Goal: Navigation & Orientation: Find specific page/section

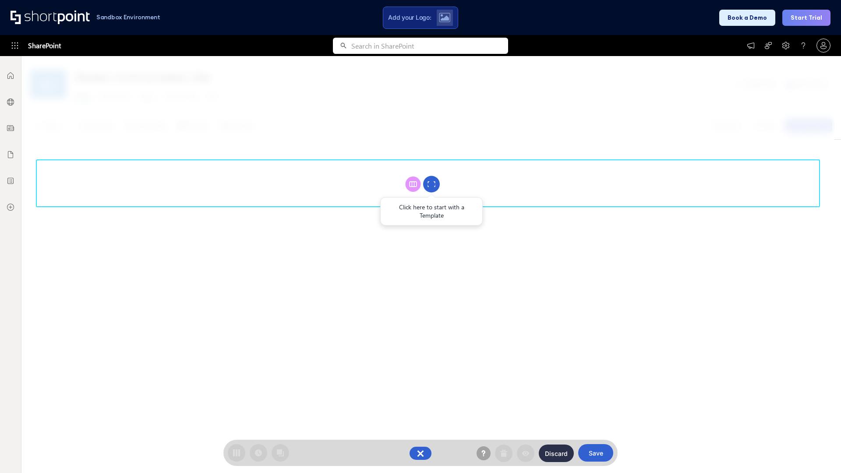
click at [431, 184] on circle at bounding box center [431, 184] width 17 height 17
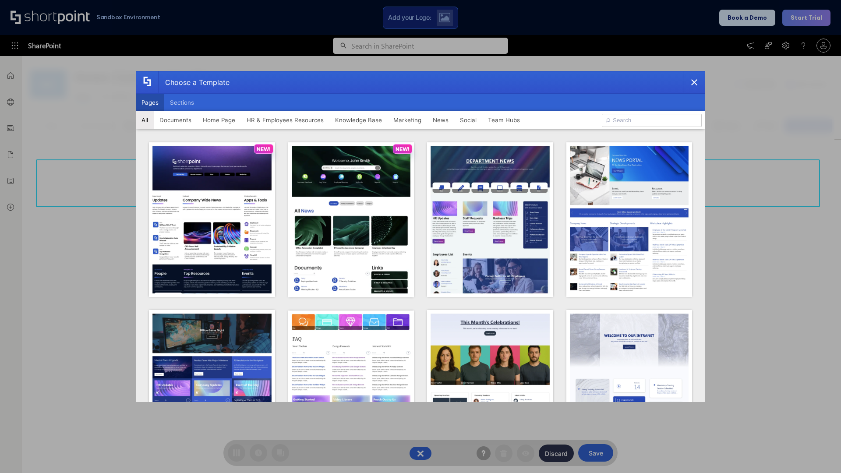
click at [150, 102] on button "Pages" at bounding box center [150, 103] width 28 height 18
type input "Documents 2"
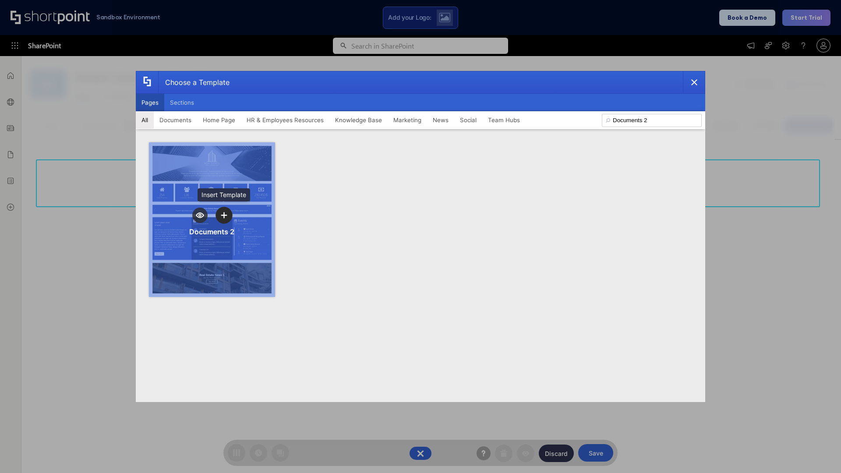
click at [224, 215] on icon "template selector" at bounding box center [224, 215] width 6 height 6
